Goal: Transaction & Acquisition: Purchase product/service

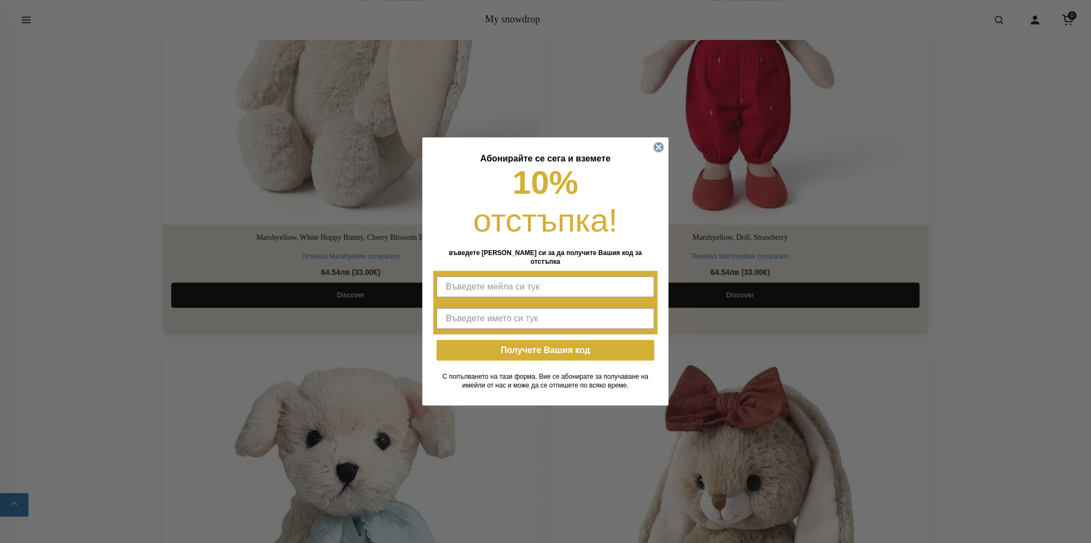
click at [660, 149] on icon "Close dialog" at bounding box center [659, 147] width 4 height 4
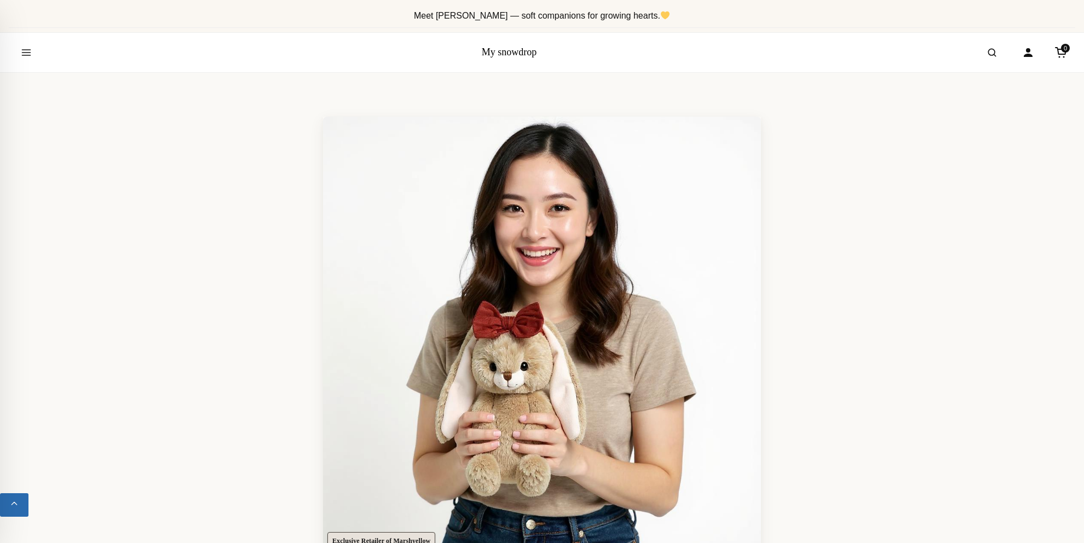
click at [505, 51] on link "My snowdrop" at bounding box center [509, 52] width 55 height 11
click at [16, 53] on button "Open menu" at bounding box center [26, 52] width 31 height 31
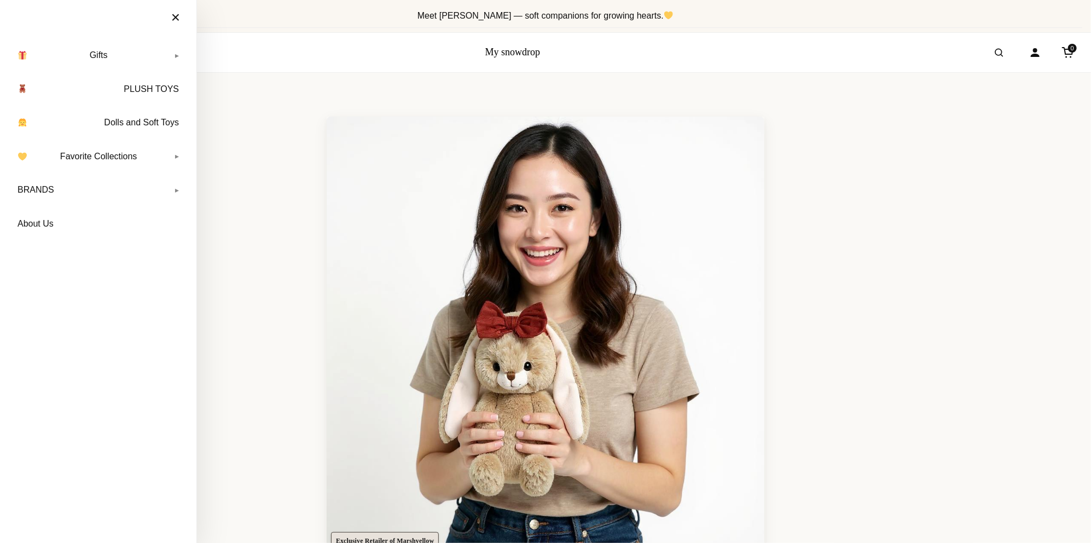
click at [500, 53] on link "My snowdrop" at bounding box center [512, 52] width 55 height 11
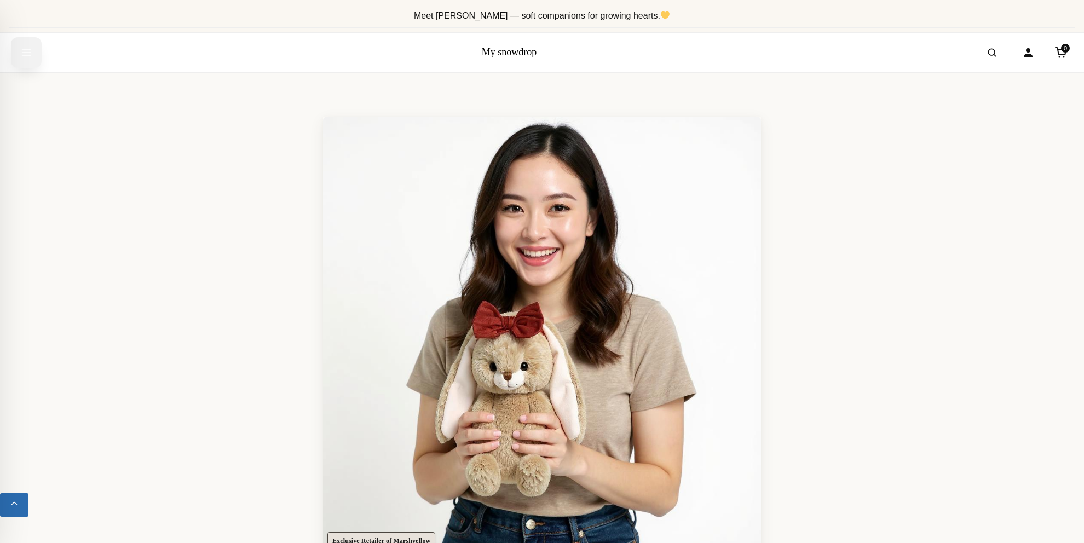
click at [21, 49] on icon "Open menu" at bounding box center [26, 53] width 11 height 20
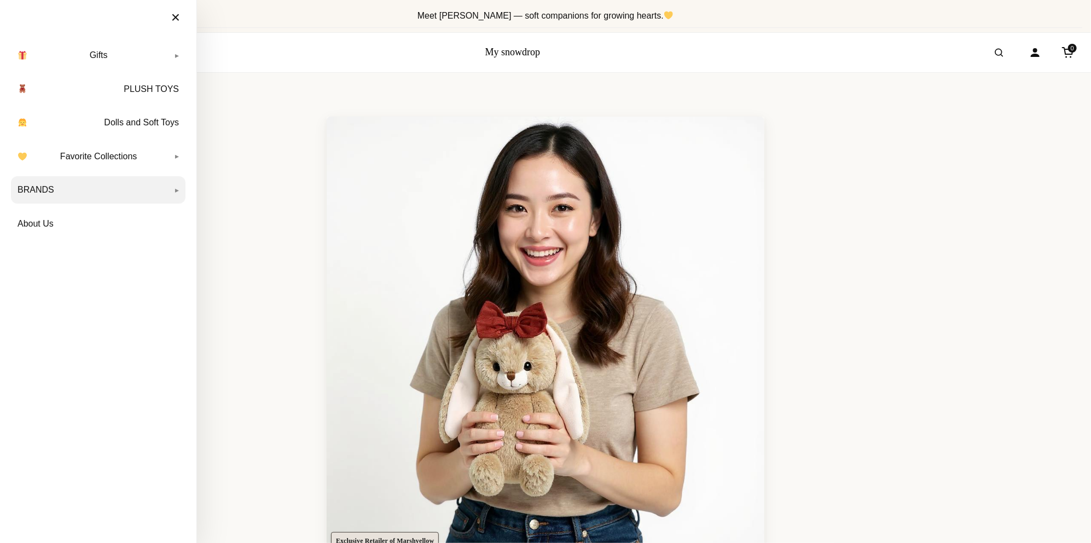
click at [103, 181] on link "BRANDS" at bounding box center [98, 189] width 175 height 27
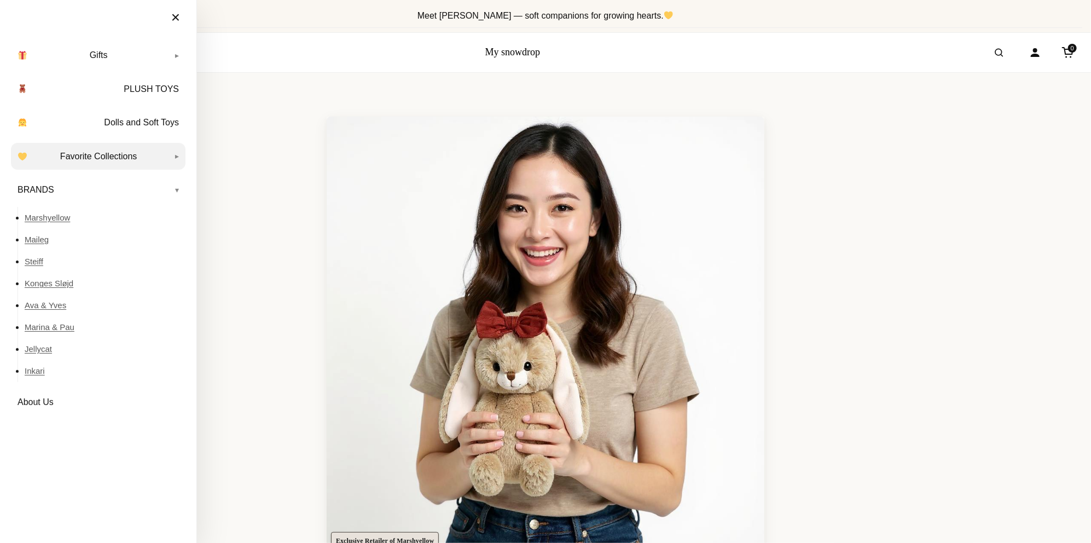
click at [55, 157] on link "Favorite Collections" at bounding box center [98, 156] width 175 height 27
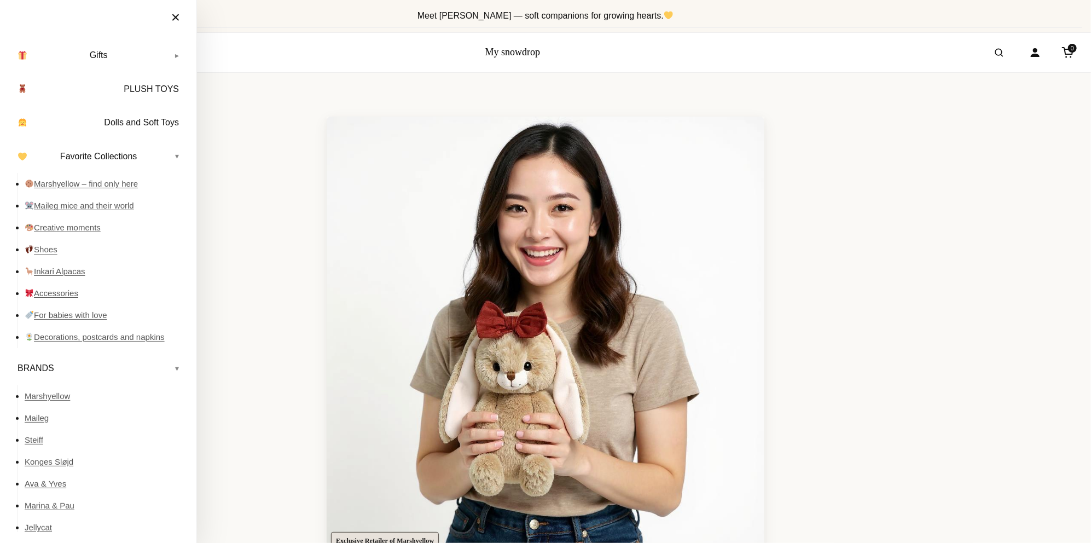
click at [49, 252] on link "Shoes" at bounding box center [105, 250] width 161 height 22
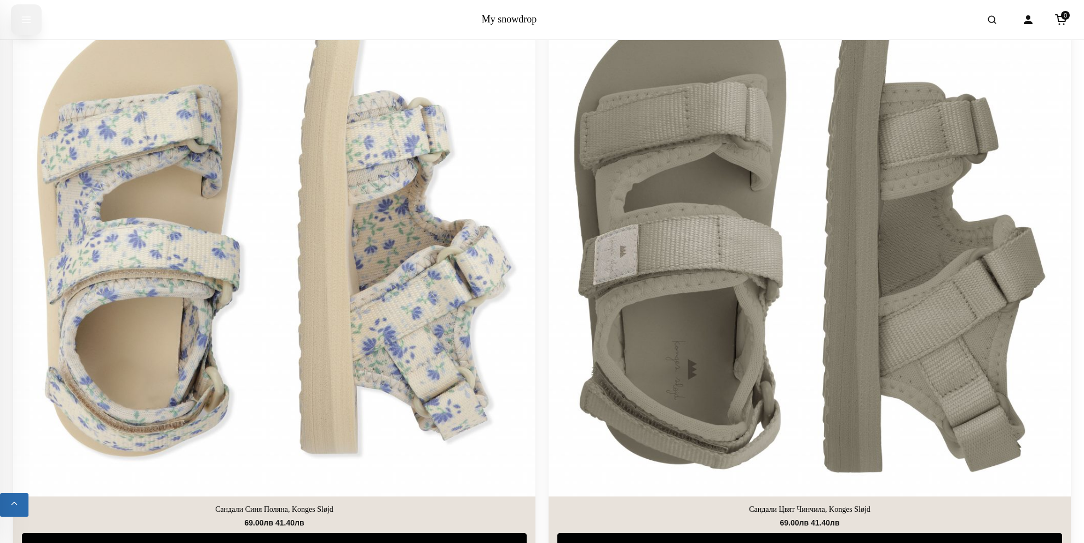
click at [32, 22] on button "Open menu" at bounding box center [26, 19] width 31 height 31
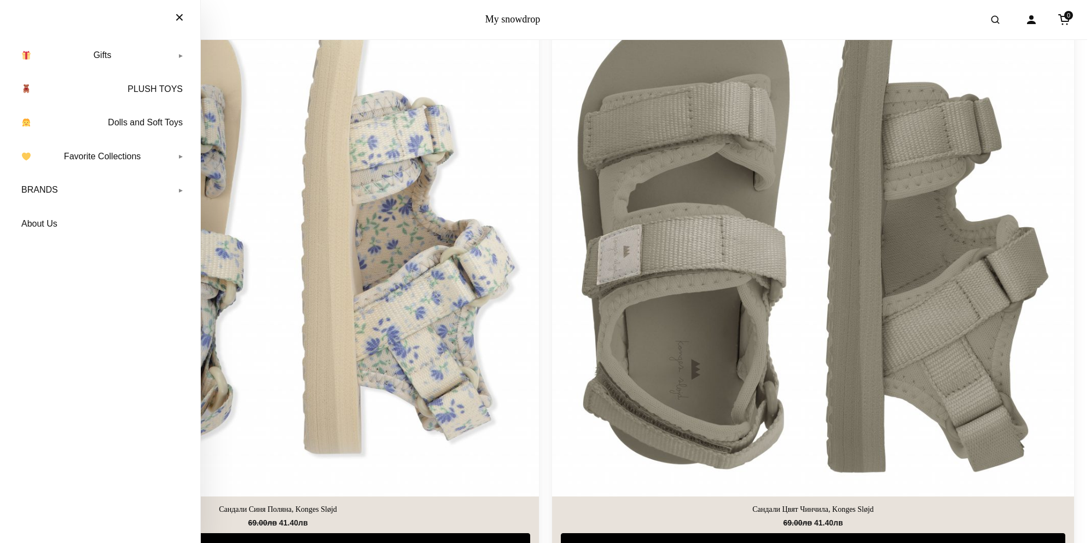
scroll to position [3413, 0]
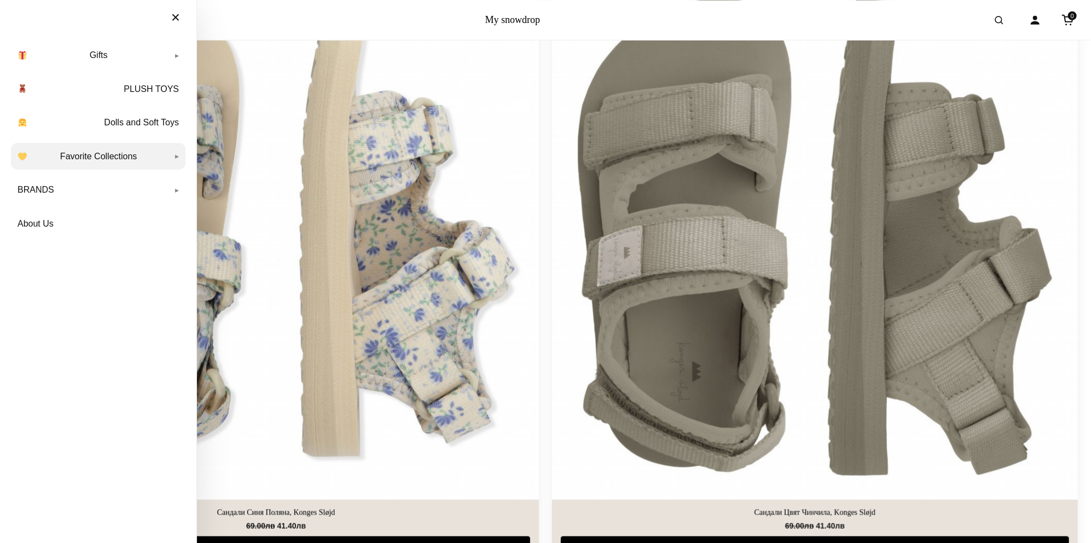
click at [96, 152] on link "Favorite Collections" at bounding box center [98, 156] width 175 height 27
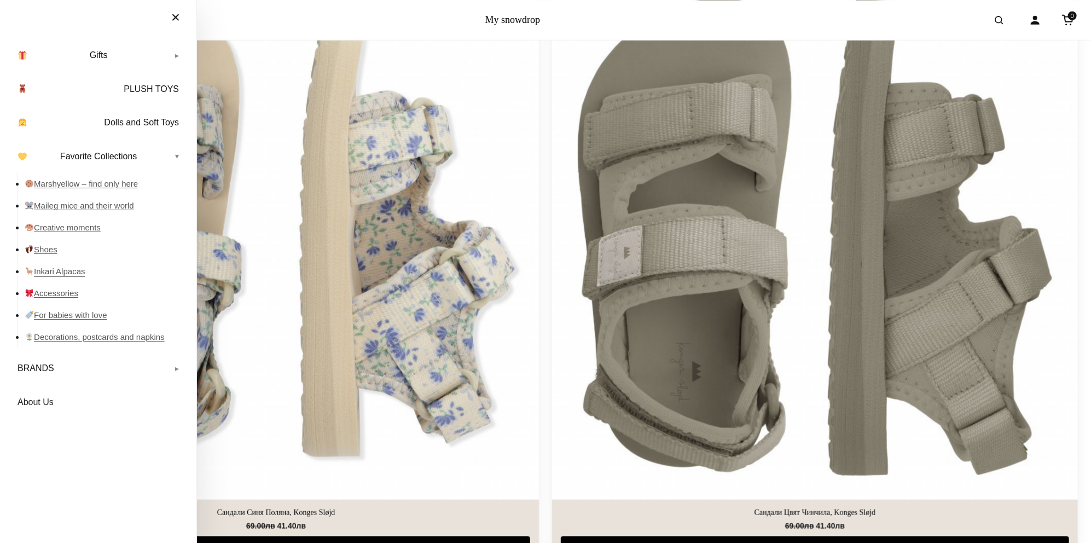
click at [45, 267] on link "Inkari Alpacas" at bounding box center [105, 271] width 161 height 22
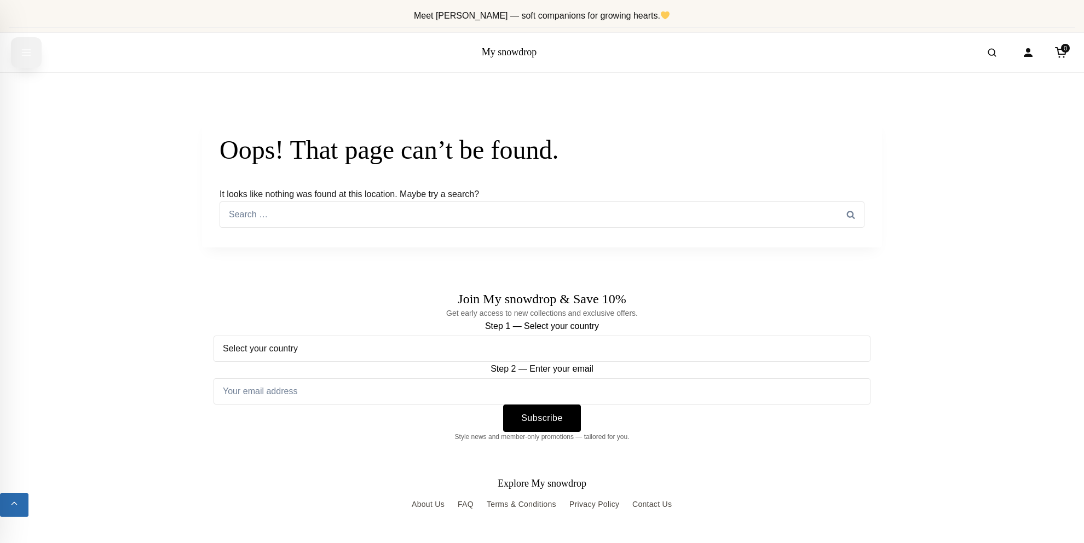
click at [25, 48] on icon "Open menu" at bounding box center [26, 53] width 11 height 20
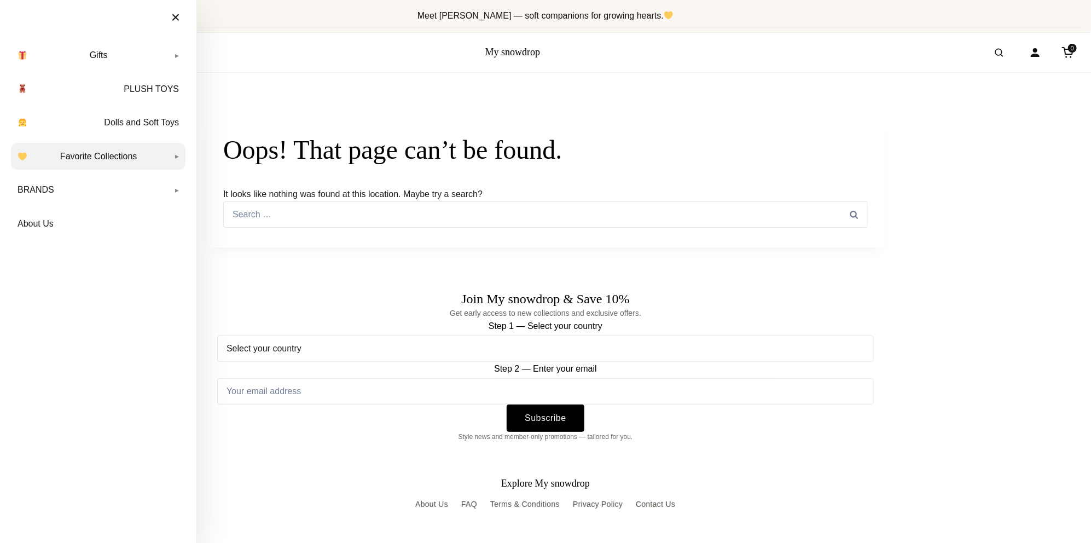
click at [76, 145] on link "Favorite Collections" at bounding box center [98, 156] width 175 height 27
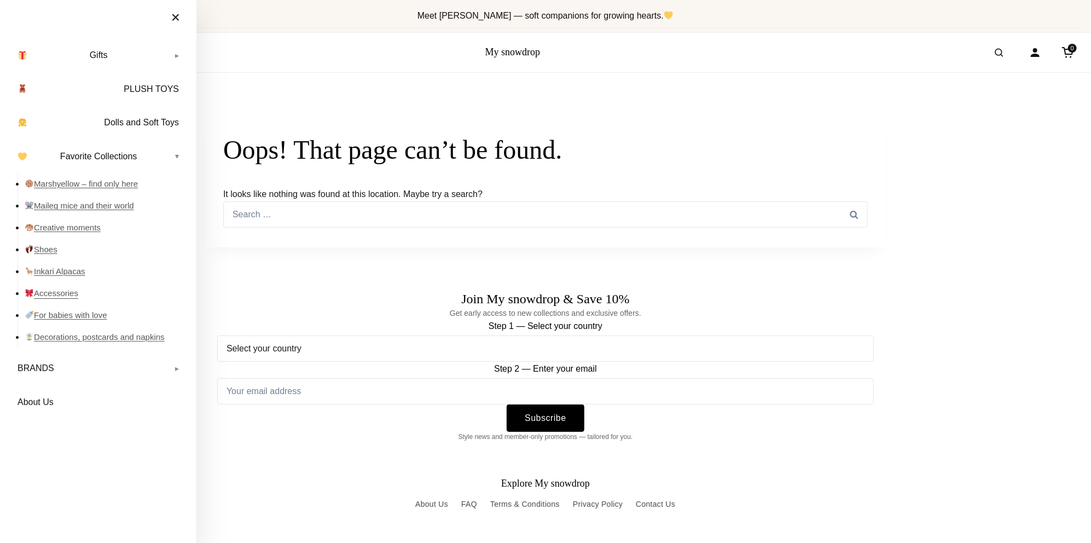
click at [55, 294] on link "Accessories" at bounding box center [105, 293] width 161 height 22
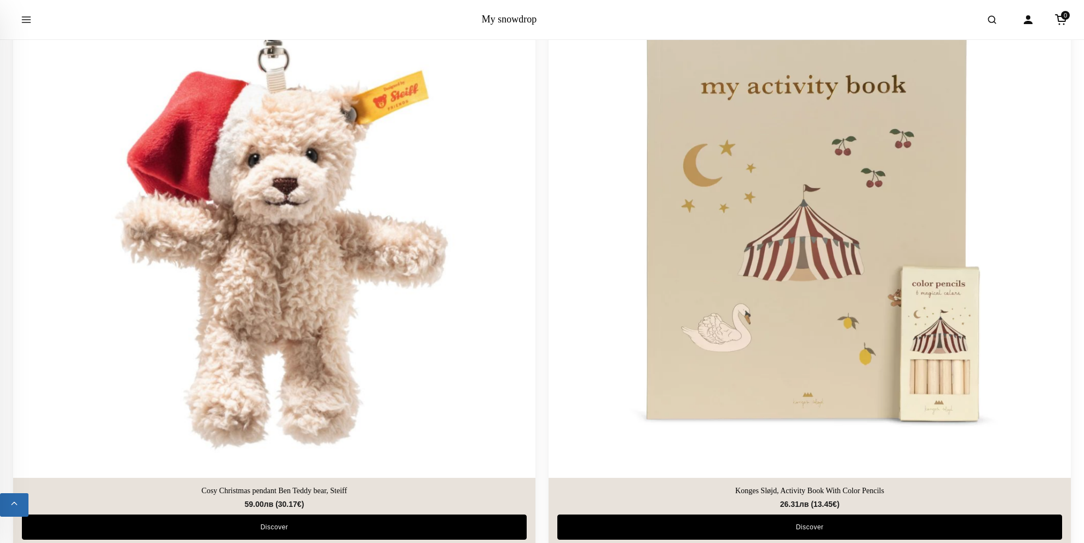
scroll to position [383, 0]
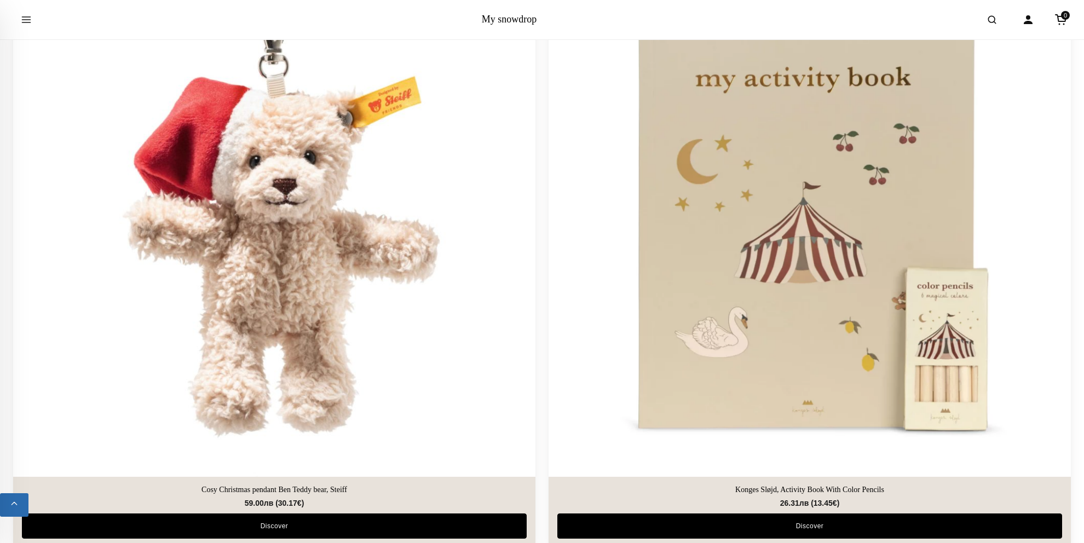
click at [806, 334] on img at bounding box center [809, 215] width 548 height 548
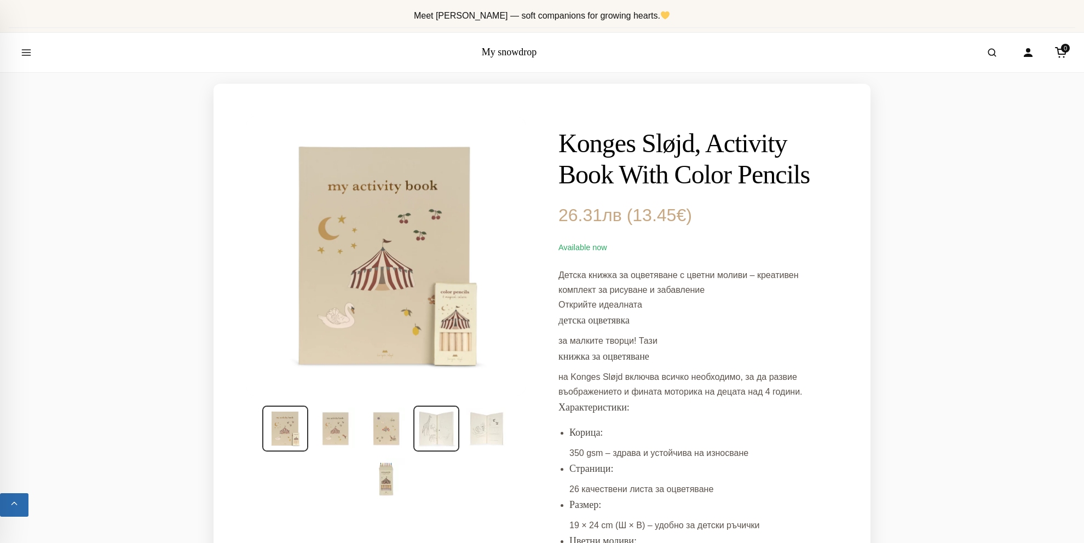
click at [439, 417] on img at bounding box center [436, 429] width 46 height 46
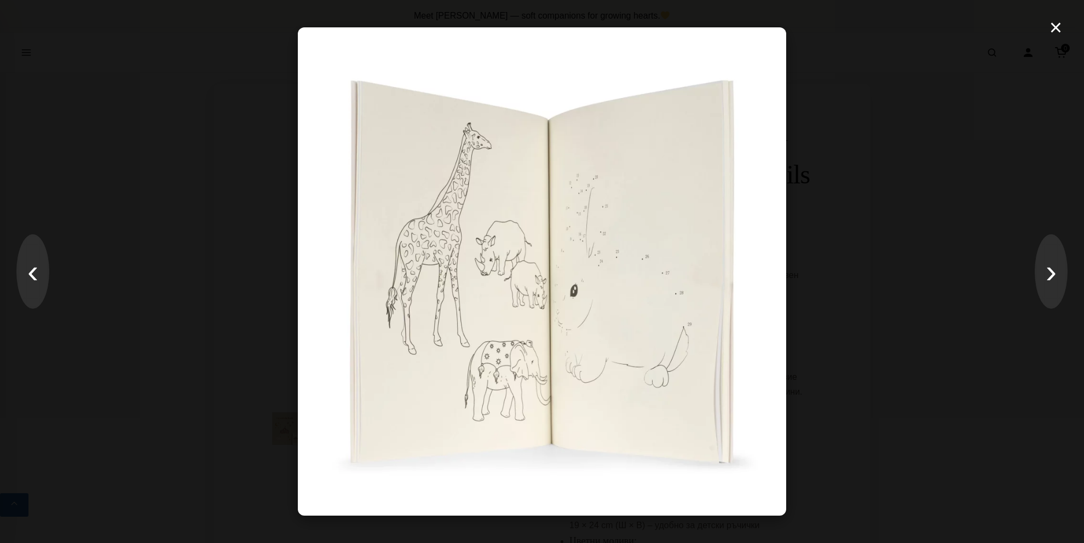
click at [1034, 283] on div "× ‹ ›" at bounding box center [542, 271] width 1084 height 543
click at [1056, 273] on button "›" at bounding box center [1050, 271] width 33 height 74
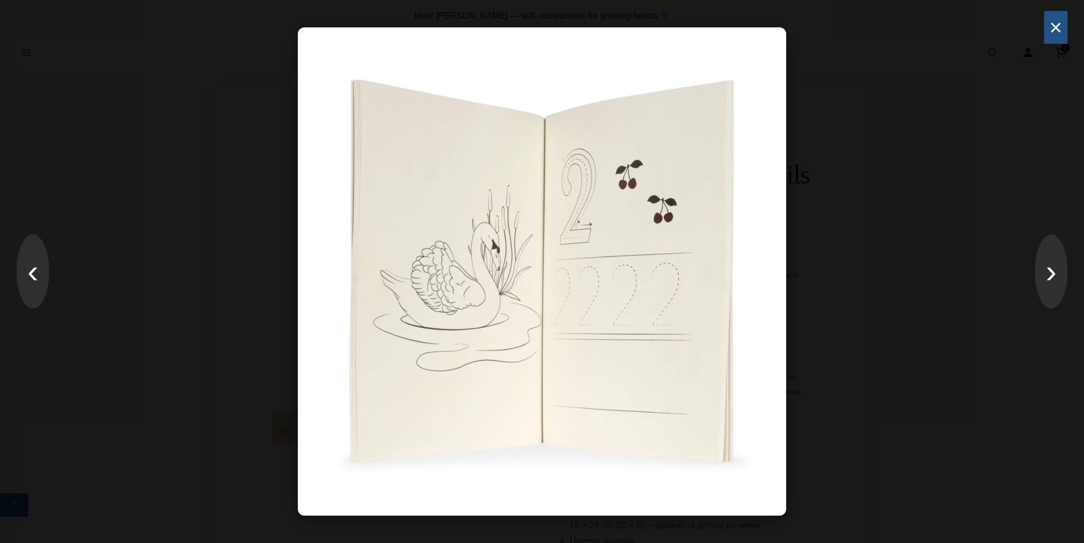
click at [1052, 31] on button "×" at bounding box center [1056, 27] width 24 height 33
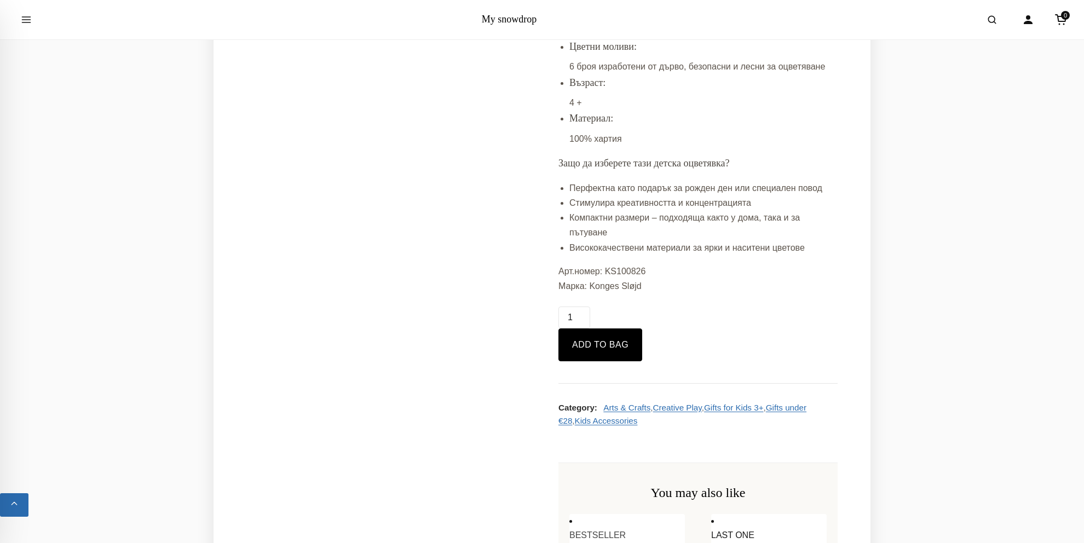
scroll to position [493, 0]
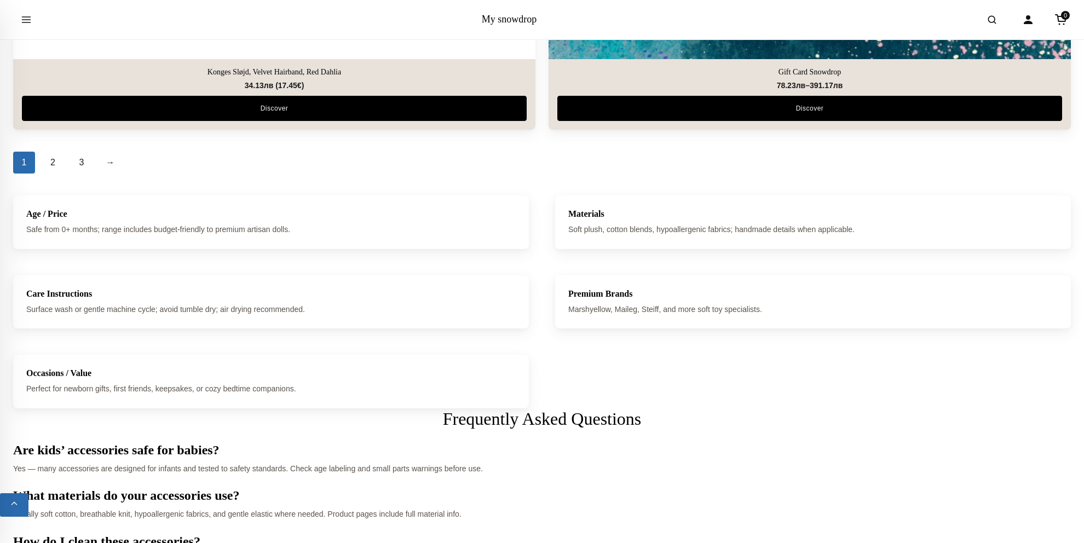
scroll to position [5089, 0]
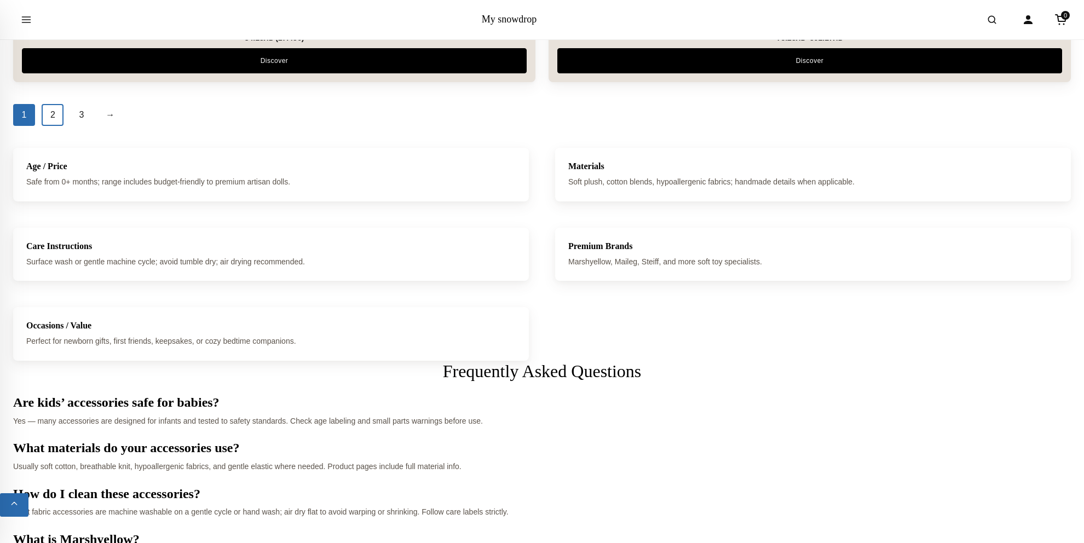
click at [55, 114] on link "2" at bounding box center [53, 115] width 22 height 22
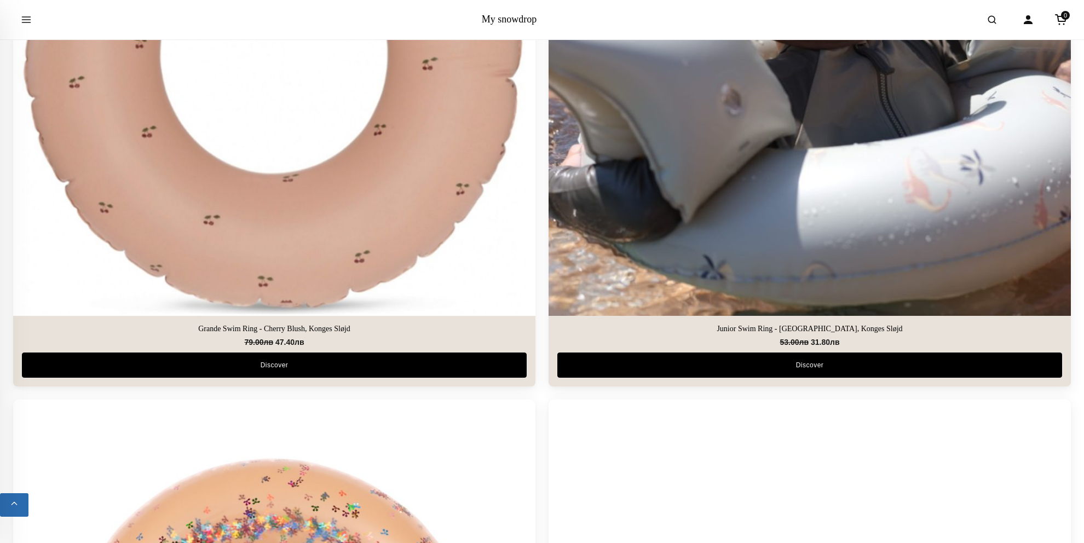
scroll to position [1861, 0]
